Goal: Task Accomplishment & Management: Use online tool/utility

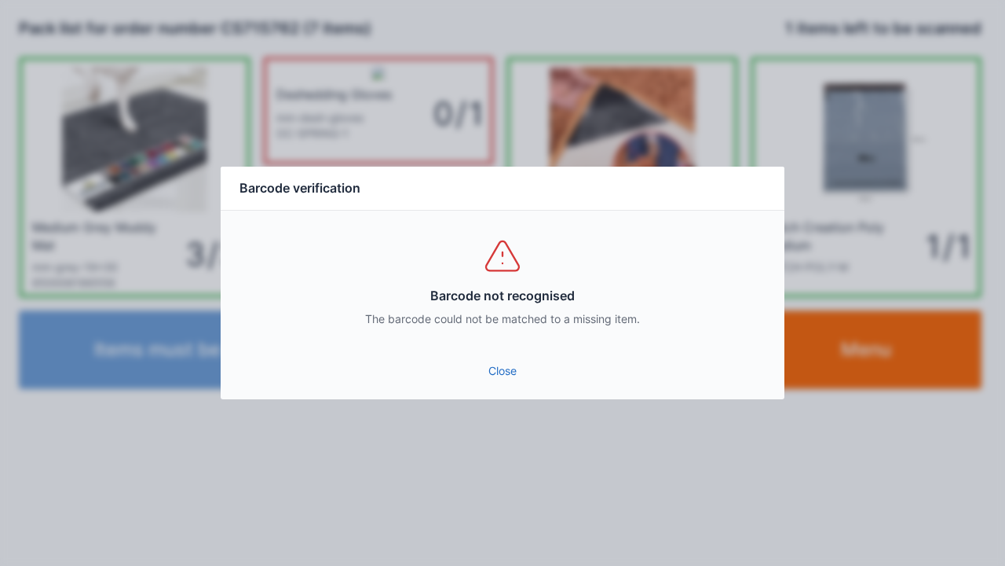
click at [500, 366] on link "Close" at bounding box center [502, 371] width 539 height 28
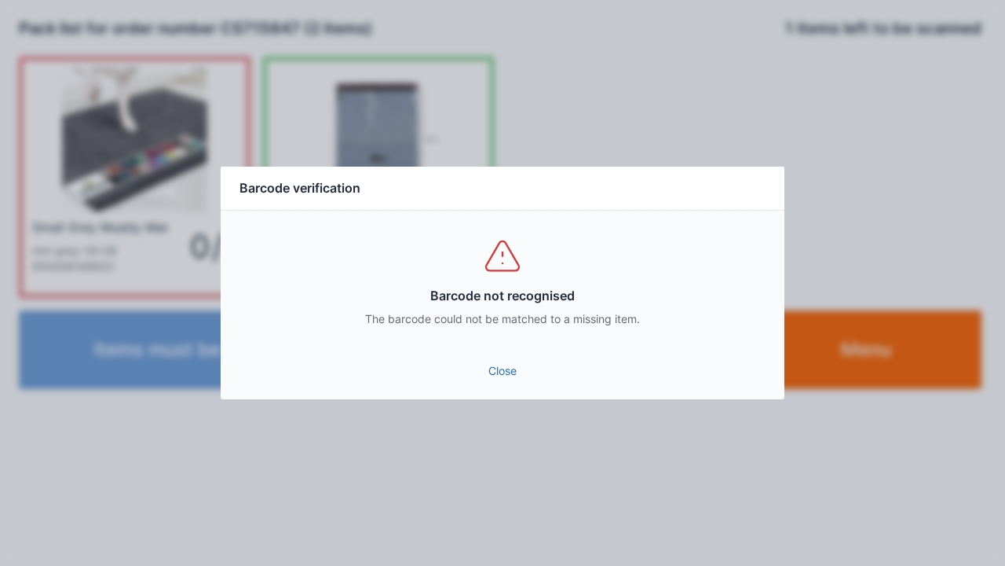
click at [526, 382] on link "Close" at bounding box center [502, 371] width 539 height 28
click at [518, 347] on div "Barcode not recognised The barcode could not be matched to a missing item." at bounding box center [503, 281] width 564 height 141
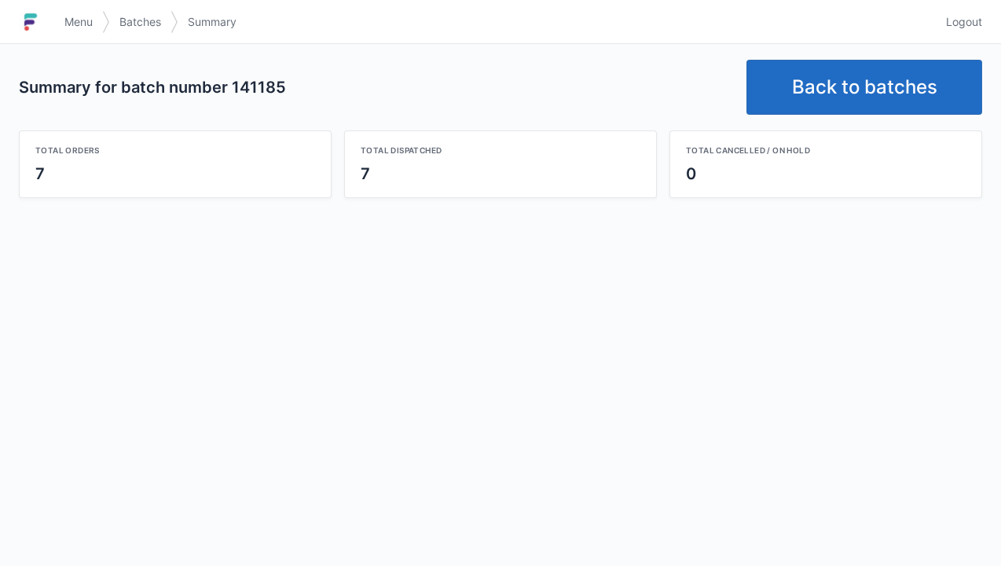
click at [867, 96] on link "Back to batches" at bounding box center [864, 87] width 236 height 55
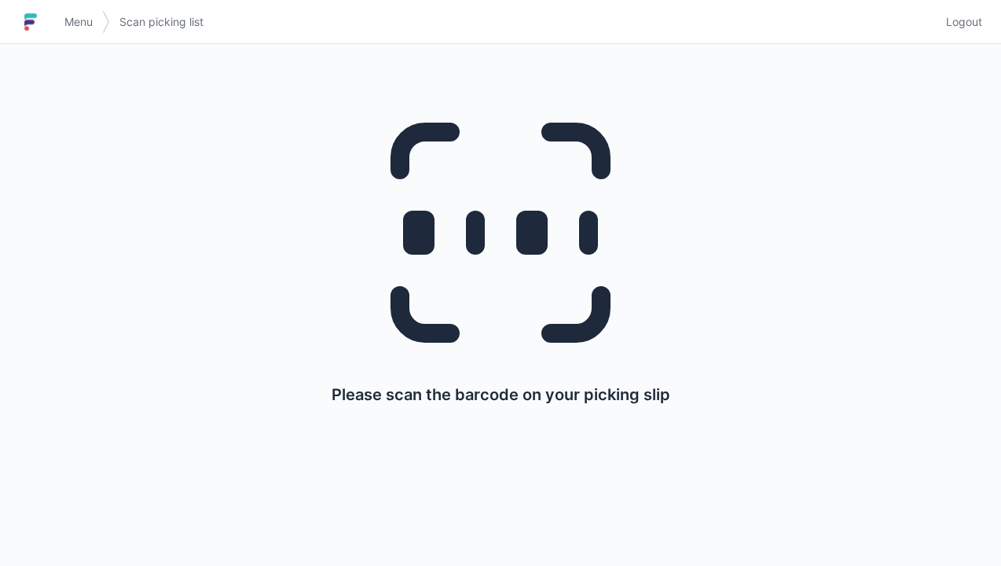
click at [958, 28] on span "Logout" at bounding box center [964, 22] width 36 height 16
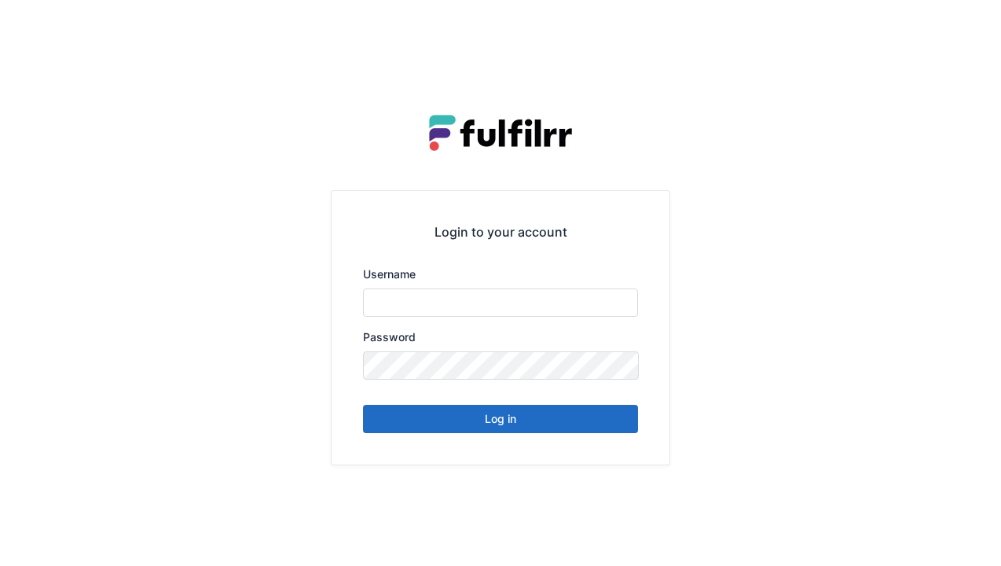
type input "******"
click at [557, 427] on button "Log in" at bounding box center [500, 419] width 275 height 28
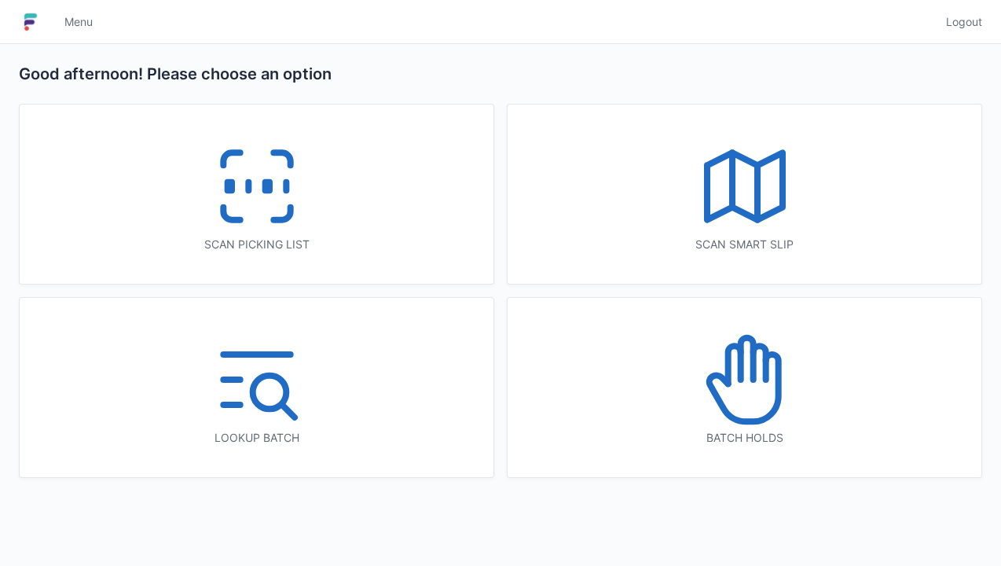
click at [289, 211] on icon at bounding box center [281, 213] width 16 height 13
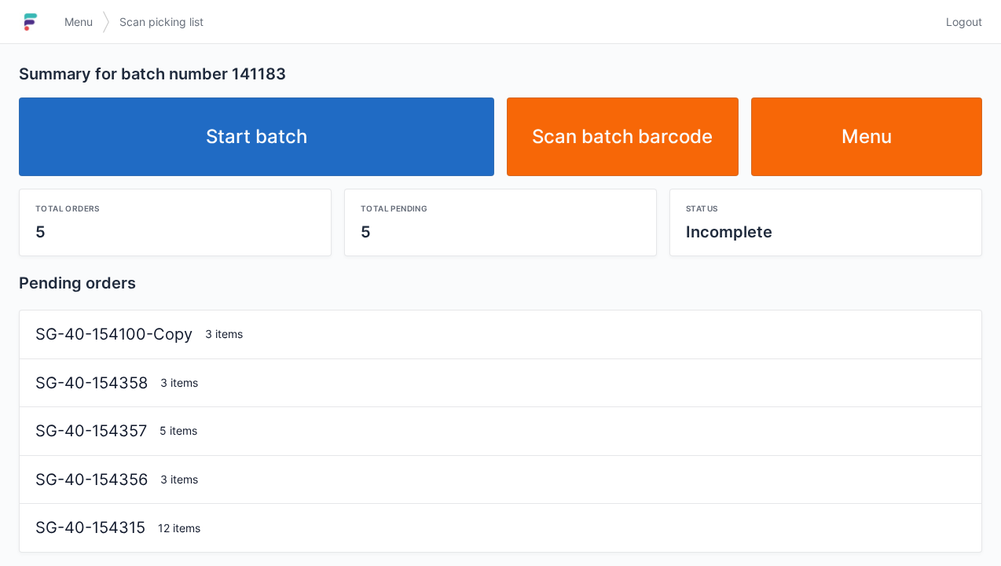
click at [411, 159] on link "Start batch" at bounding box center [256, 136] width 475 height 79
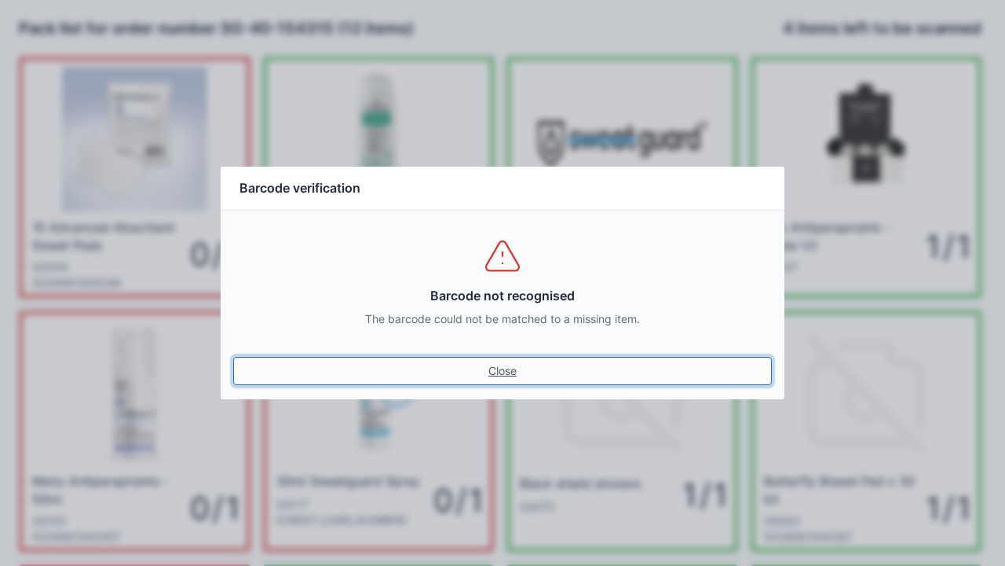
click at [515, 367] on link "Close" at bounding box center [502, 371] width 539 height 28
click at [500, 382] on link "Close" at bounding box center [502, 371] width 539 height 28
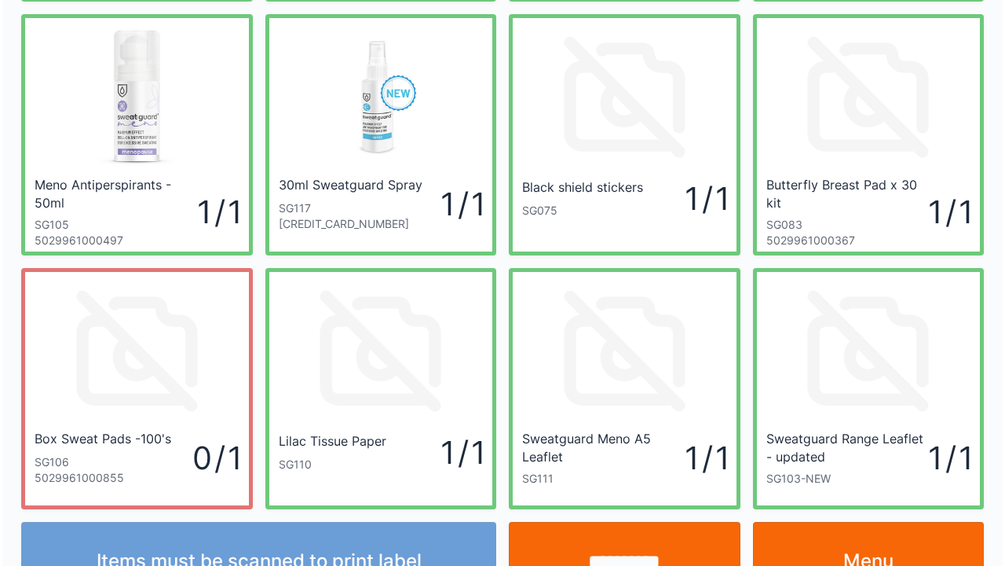
scroll to position [330, 0]
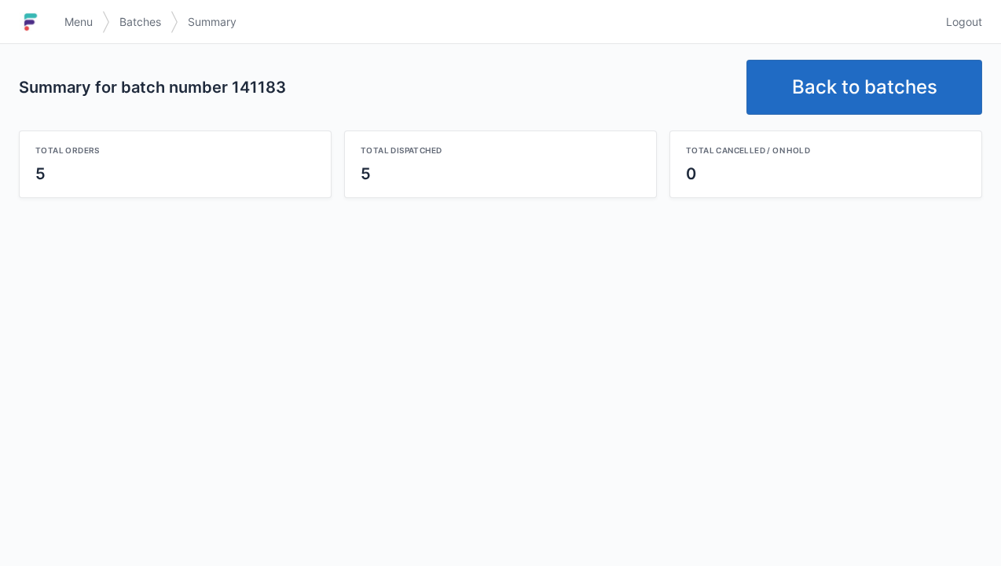
click at [884, 70] on link "Back to batches" at bounding box center [864, 87] width 236 height 55
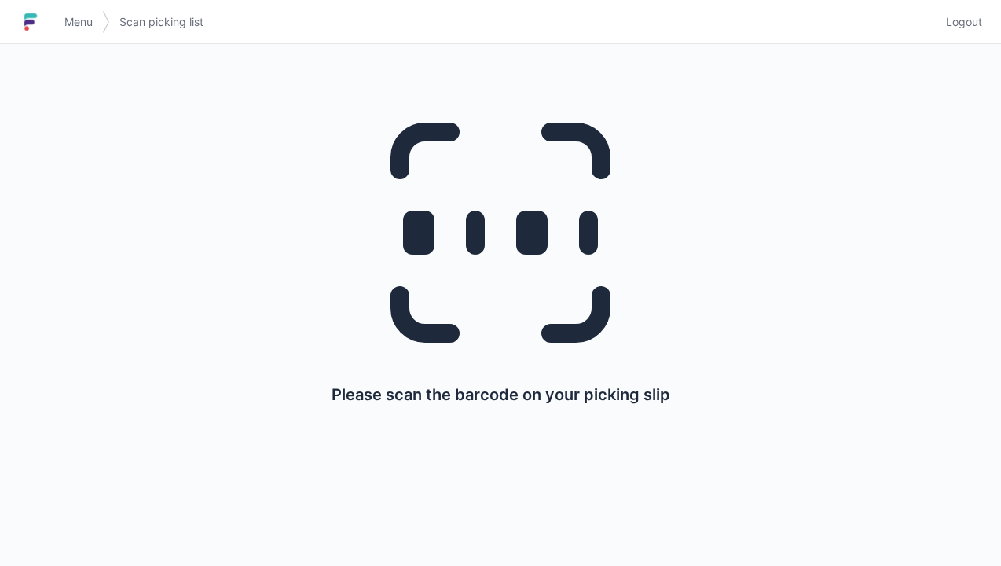
click at [975, 17] on span "Logout" at bounding box center [964, 22] width 36 height 16
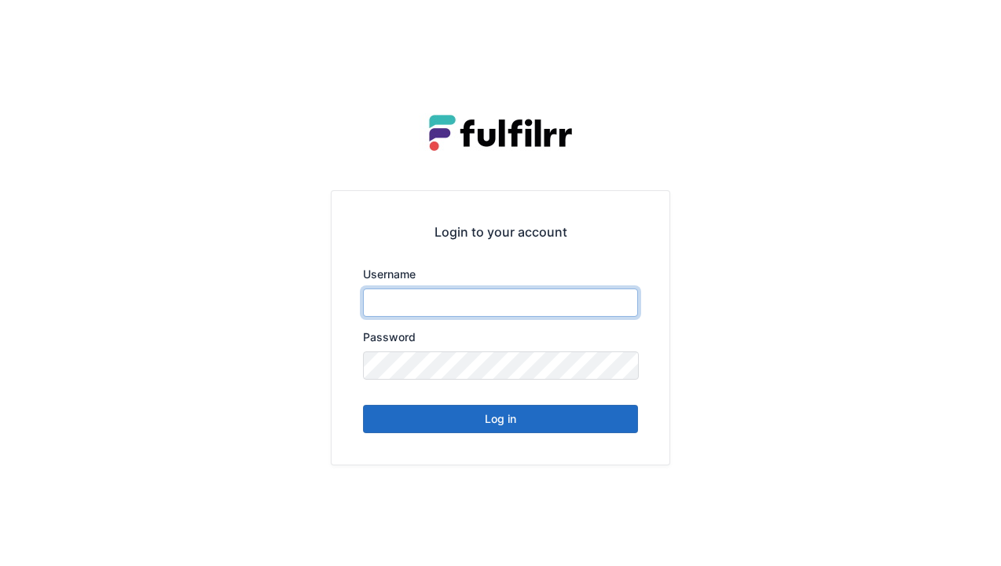
type input "******"
click at [457, 427] on button "Log in" at bounding box center [500, 419] width 275 height 28
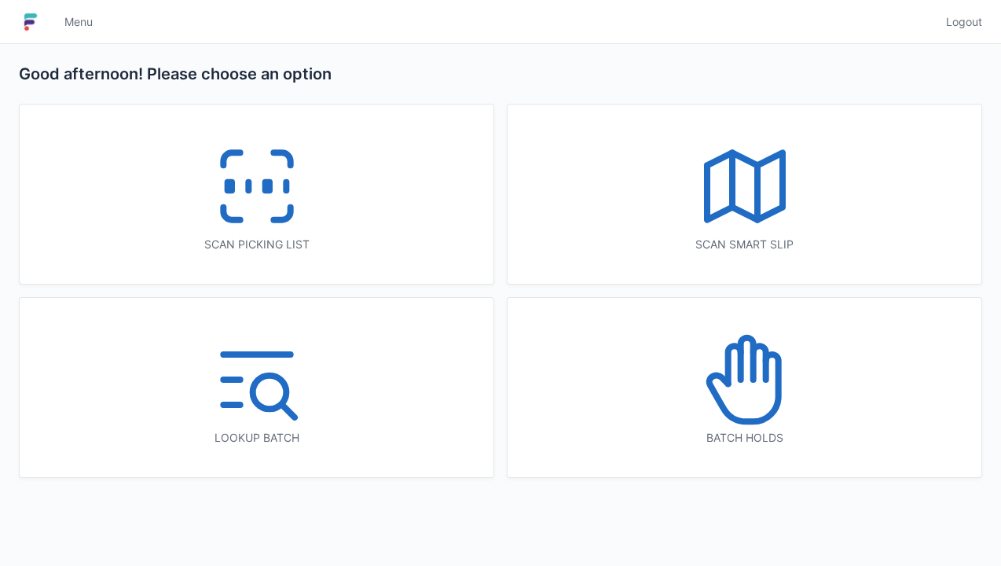
click at [316, 204] on div "Scan picking list" at bounding box center [257, 193] width 474 height 179
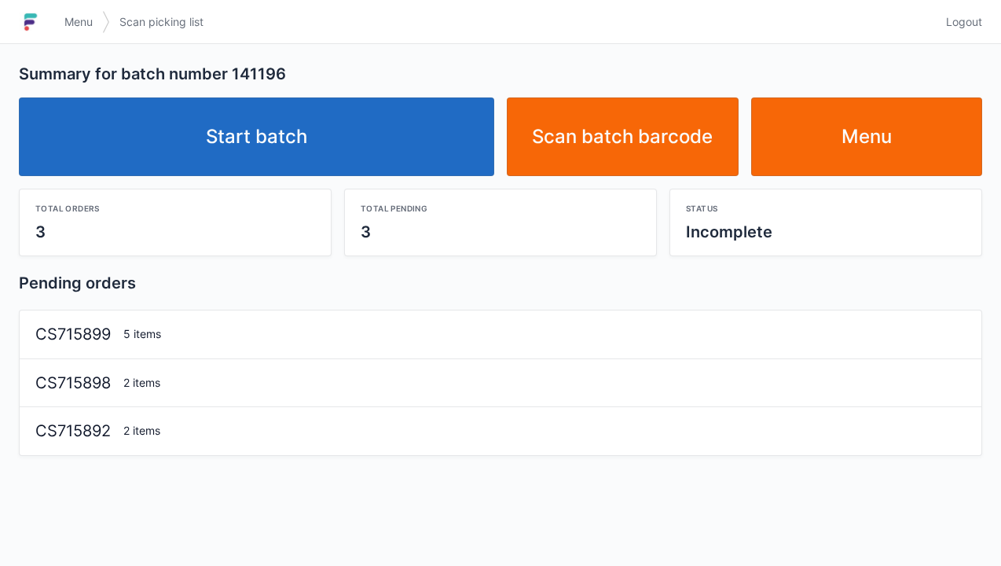
click at [441, 124] on link "Start batch" at bounding box center [256, 136] width 475 height 79
